Goal: Information Seeking & Learning: Learn about a topic

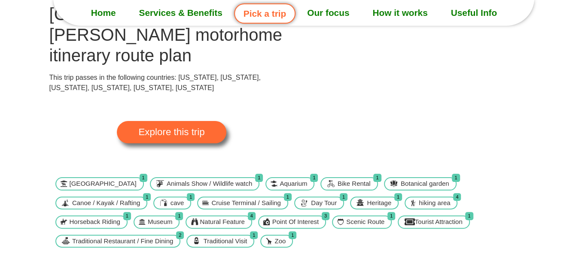
scroll to position [71, 0]
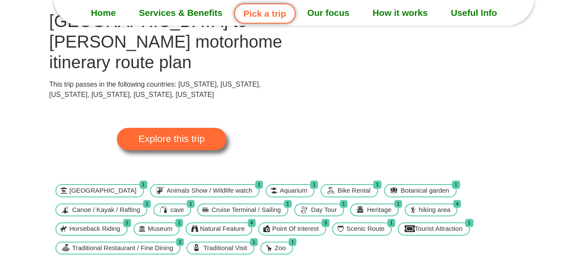
click at [170, 134] on span "Explore this trip" at bounding box center [171, 138] width 66 height 9
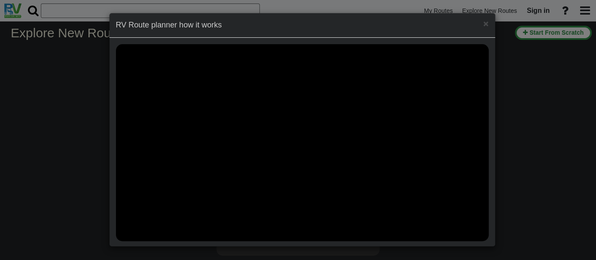
click at [80, 91] on div "× RV Route planner how it works" at bounding box center [298, 130] width 596 height 260
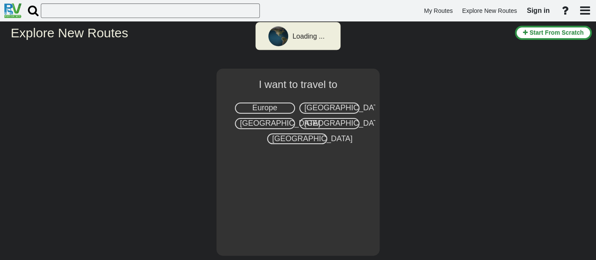
click at [346, 107] on span "[GEOGRAPHIC_DATA]" at bounding box center [344, 107] width 80 height 9
select select "number:2"
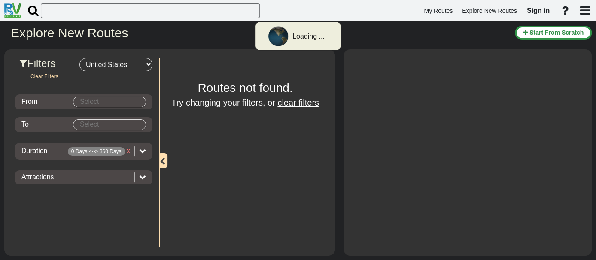
click at [121, 99] on input "Select" at bounding box center [109, 102] width 72 height 10
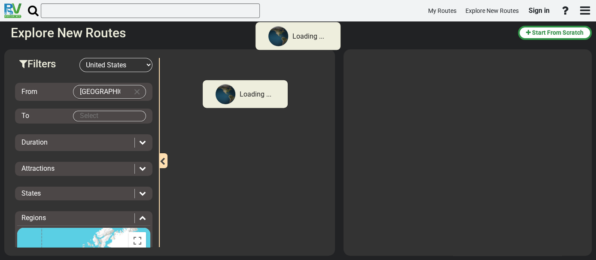
type input "san diego"
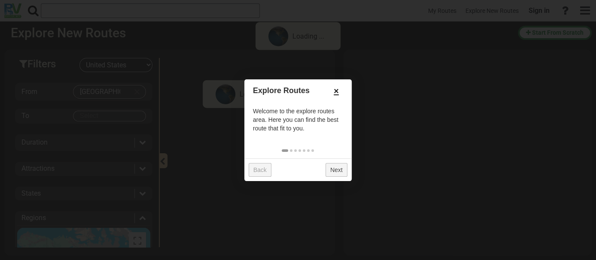
click at [335, 91] on link "×" at bounding box center [336, 91] width 14 height 15
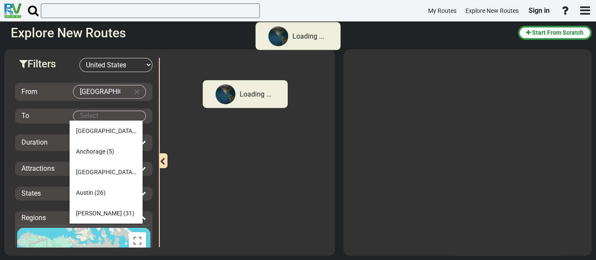
click at [99, 115] on body "Loading ... My Routes Explore New Routes Sign in × Name" at bounding box center [298, 130] width 596 height 260
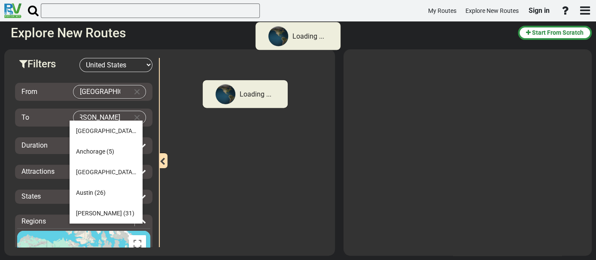
scroll to position [0, 15]
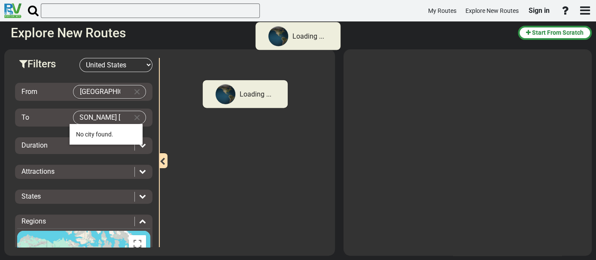
type input "hamilton montana"
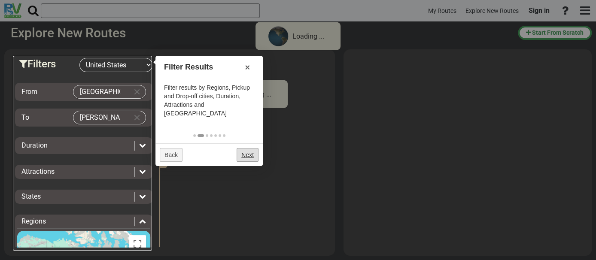
click at [250, 152] on link "Next" at bounding box center [248, 155] width 22 height 14
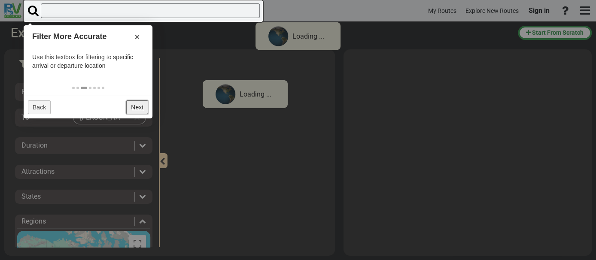
click at [131, 103] on link "Next" at bounding box center [137, 107] width 22 height 14
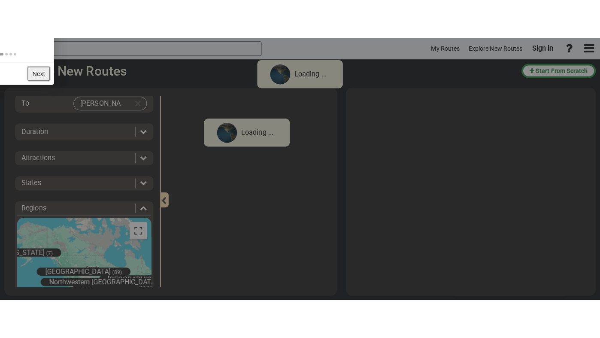
scroll to position [121, 0]
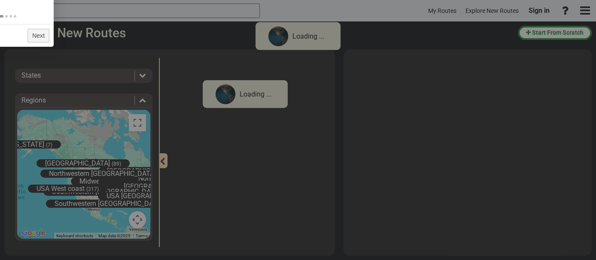
click at [99, 145] on div "Alaska (7) East Canada (100) Midwestern USA (326) Northeastern USA - Archived (…" at bounding box center [83, 174] width 133 height 129
click at [139, 127] on button "Toggle fullscreen view" at bounding box center [137, 122] width 17 height 17
